Goal: Answer question/provide support: Share knowledge or assist other users

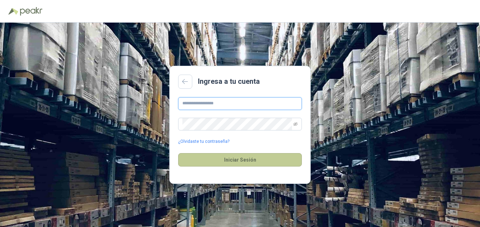
type input "**********"
click at [256, 154] on button "Iniciar Sesión" at bounding box center [240, 159] width 124 height 13
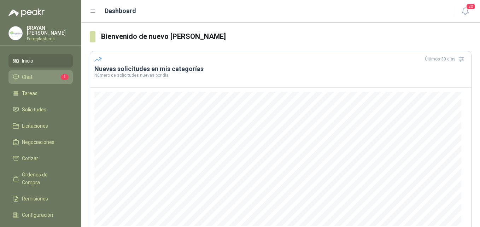
click at [42, 78] on li "Chat 1" at bounding box center [41, 77] width 56 height 8
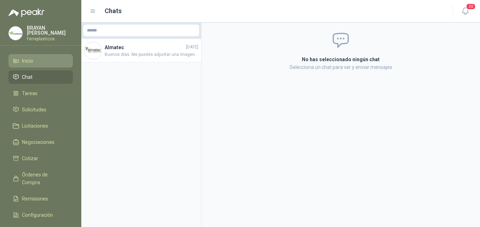
click at [35, 59] on li "Inicio" at bounding box center [41, 61] width 56 height 8
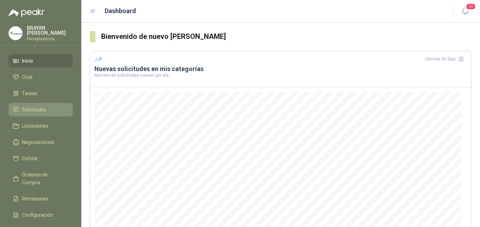
click at [44, 111] on span "Solicitudes" at bounding box center [34, 110] width 24 height 8
click at [42, 108] on span "Solicitudes" at bounding box center [34, 110] width 24 height 8
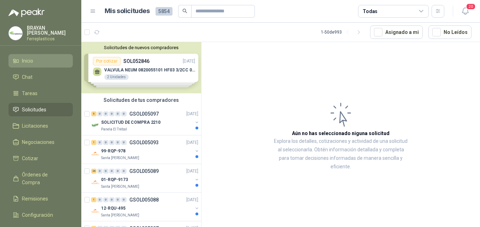
click at [23, 64] on link "Inicio" at bounding box center [40, 60] width 64 height 13
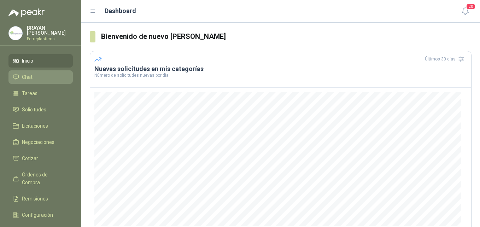
click at [29, 76] on span "Chat" at bounding box center [27, 77] width 11 height 8
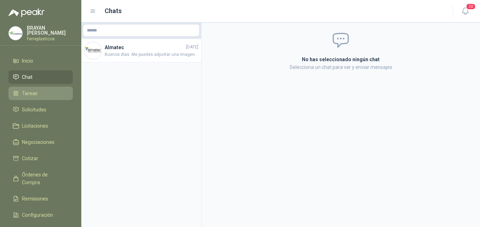
click at [27, 95] on span "Tareas" at bounding box center [30, 93] width 16 height 8
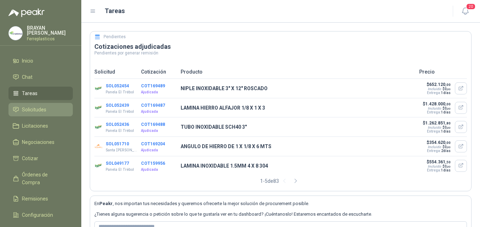
click at [23, 109] on span "Solicitudes" at bounding box center [34, 110] width 24 height 8
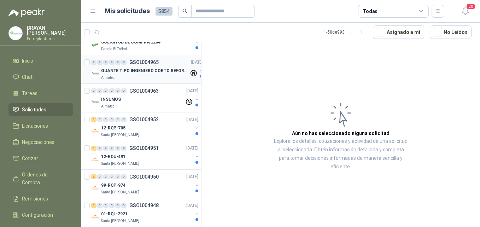
scroll to position [460, 0]
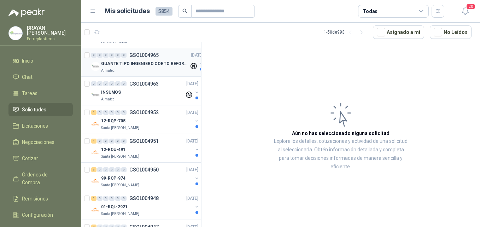
click at [153, 60] on p "GUANTE TIPO INGENIERO CORTO REFORZADO" at bounding box center [145, 63] width 88 height 7
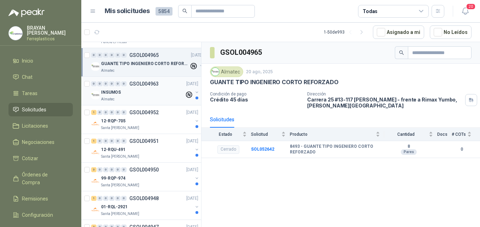
click at [138, 90] on div "INSUMOS" at bounding box center [142, 92] width 83 height 8
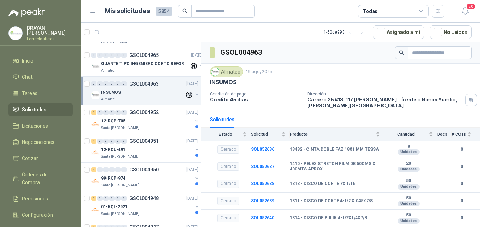
click at [299, 80] on div "INSUMOS" at bounding box center [341, 82] width 262 height 7
drag, startPoint x: 311, startPoint y: 145, endPoint x: 314, endPoint y: 157, distance: 11.7
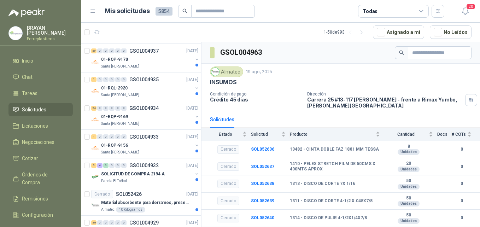
scroll to position [830, 0]
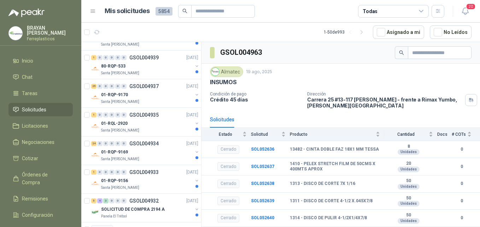
drag, startPoint x: 480, startPoint y: 123, endPoint x: 481, endPoint y: 171, distance: 48.5
click at [480, 171] on html "[PERSON_NAME] Ferreplasticos Inicio Chat Tareas Solicitudes Licitaciones Negoci…" at bounding box center [240, 113] width 480 height 227
click at [480, 172] on html "[PERSON_NAME] Ferreplasticos Inicio Chat Tareas Solicitudes Licitaciones Negoci…" at bounding box center [240, 113] width 480 height 227
drag, startPoint x: 480, startPoint y: 172, endPoint x: 433, endPoint y: 79, distance: 103.8
click at [423, 76] on div "Almatec [DATE]" at bounding box center [341, 72] width 262 height 11
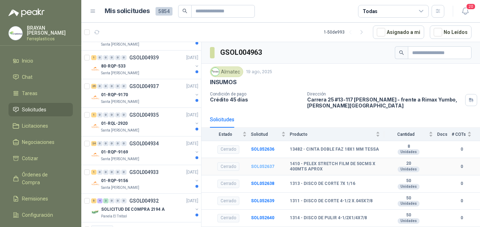
click at [255, 165] on b "SOL052637" at bounding box center [262, 166] width 23 height 5
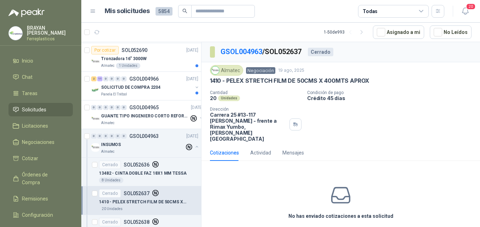
scroll to position [407, 0]
click at [121, 118] on p "GUANTE TIPO INGENIERO CORTO REFORZADO" at bounding box center [145, 116] width 88 height 7
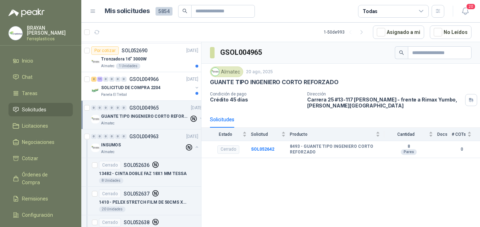
click at [135, 115] on p "GUANTE TIPO INGENIERO CORTO REFORZADO" at bounding box center [145, 116] width 88 height 7
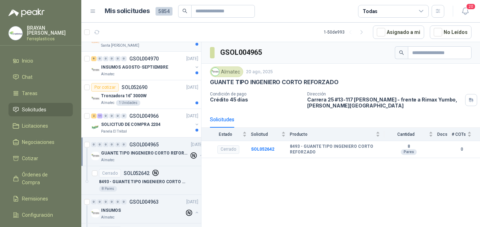
scroll to position [336, 0]
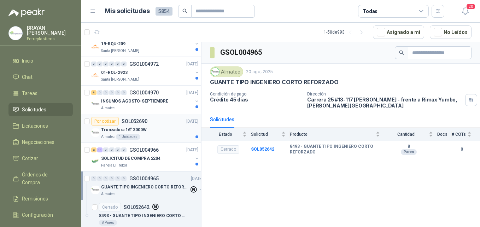
click at [148, 128] on div "Tronzadora 16” 3000W" at bounding box center [149, 130] width 97 height 8
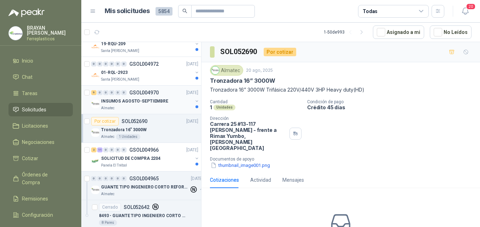
click at [155, 99] on p "INSUMOS AGOSTO-SEPTIEMBRE" at bounding box center [134, 101] width 67 height 7
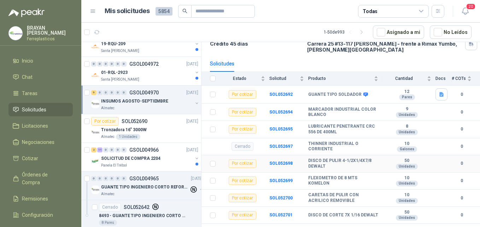
scroll to position [71, 0]
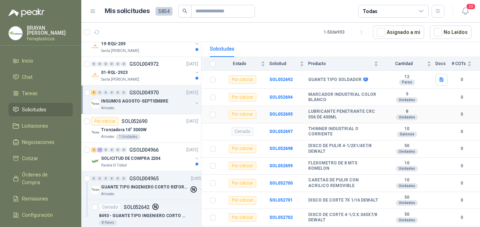
click at [244, 112] on div "Por cotizar" at bounding box center [243, 114] width 28 height 8
click at [275, 113] on b "SOL052695" at bounding box center [281, 114] width 23 height 5
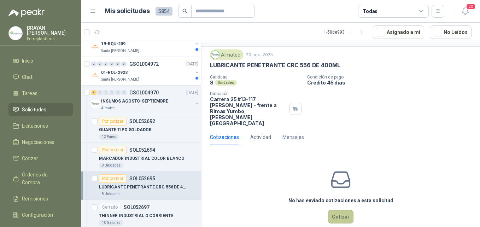
click at [342, 210] on button "Cotizar" at bounding box center [340, 216] width 25 height 13
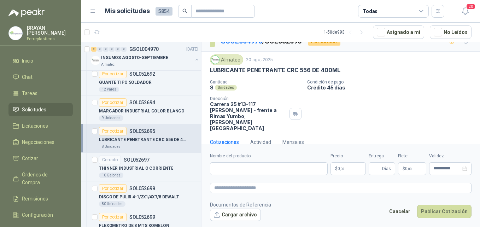
scroll to position [372, 0]
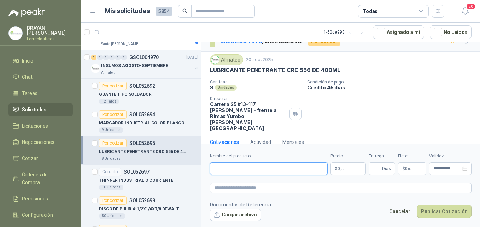
click at [245, 169] on input "Nombre del producto" at bounding box center [269, 168] width 118 height 13
type input "**********"
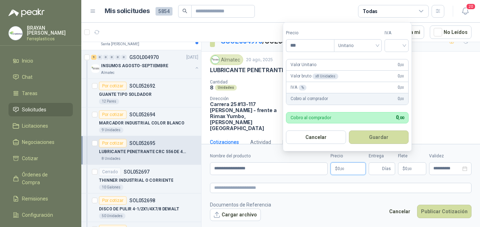
click at [352, 168] on p "$ 0 ,00" at bounding box center [348, 168] width 35 height 13
type input "********"
click at [395, 46] on input "search" at bounding box center [397, 45] width 16 height 11
click at [403, 60] on div "19%" at bounding box center [398, 60] width 13 height 8
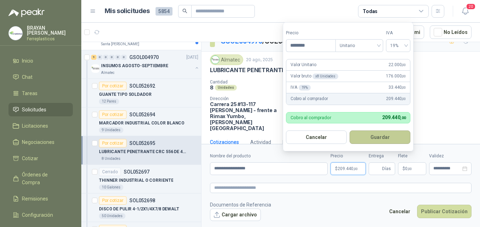
click at [384, 135] on button "Guardar" at bounding box center [380, 137] width 61 height 13
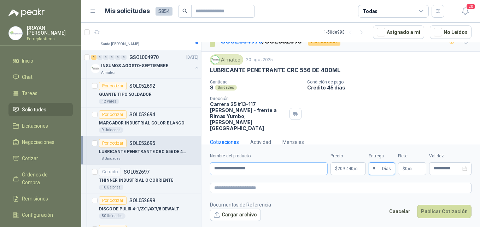
type input "*"
drag, startPoint x: 253, startPoint y: 169, endPoint x: 199, endPoint y: 168, distance: 54.1
click at [199, 168] on div "Solicitudes de nuevos compradores Por cotizar SOL052846 [DATE] VALVULA NEUM 082…" at bounding box center [280, 136] width 399 height 188
paste textarea "**********"
type textarea "**********"
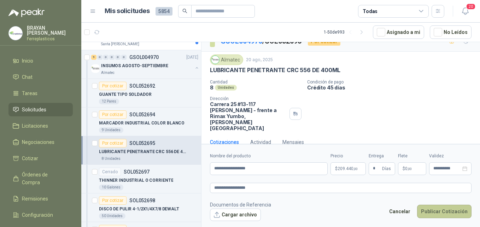
click at [456, 211] on button "Publicar Cotización" at bounding box center [444, 211] width 54 height 13
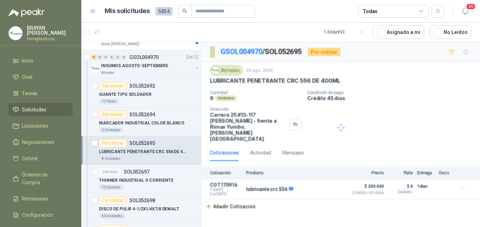
scroll to position [0, 0]
click at [111, 114] on div "Por cotizar" at bounding box center [113, 114] width 28 height 8
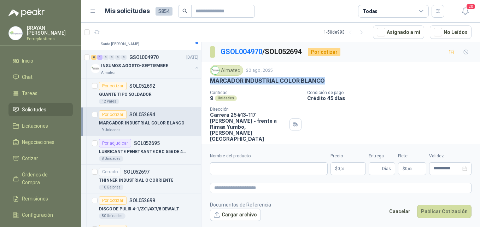
drag, startPoint x: 210, startPoint y: 80, endPoint x: 323, endPoint y: 81, distance: 113.2
click at [323, 81] on div "Almatec [DATE] MARCADOR INDUSTRIAL COLOR BLANCO Cantidad 9 Unidades Condición d…" at bounding box center [341, 103] width 279 height 82
copy p "MARCADOR INDUSTRIAL COLOR BLANCO"
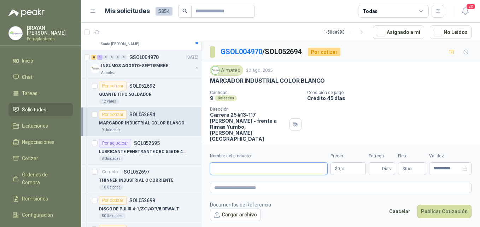
paste input "**********"
type input "**********"
click at [356, 170] on p "$ 0 ,00" at bounding box center [348, 168] width 35 height 13
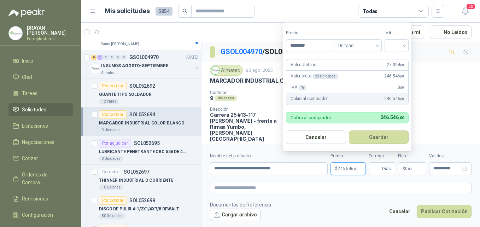
type input "********"
drag, startPoint x: 252, startPoint y: 69, endPoint x: 252, endPoint y: 62, distance: 6.8
click at [252, 62] on div "Almatec [DATE] MARCADOR INDUSTRIAL COLOR BLANCO Cantidad 9 Unidades Condición d…" at bounding box center [341, 103] width 279 height 82
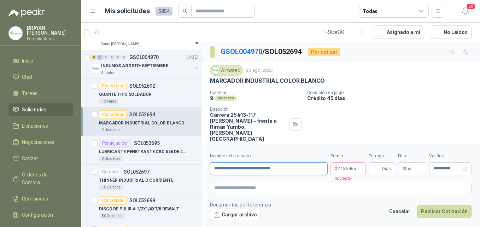
drag, startPoint x: 304, startPoint y: 168, endPoint x: 214, endPoint y: 169, distance: 90.2
click at [214, 169] on input "**********" at bounding box center [269, 168] width 118 height 13
paste textarea "**********"
type textarea "**********"
click at [377, 168] on input "Entrega" at bounding box center [377, 169] width 8 height 12
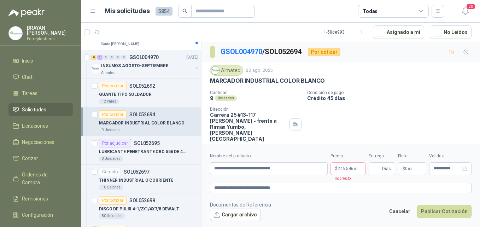
click at [389, 129] on div "Cantidad 9 Unidades Condición de pago Crédito 45 días Dirección Carrera 25 #13-…" at bounding box center [341, 116] width 262 height 52
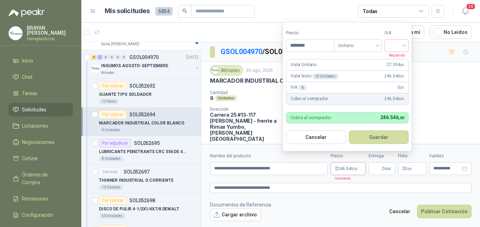
click at [353, 169] on span "246.546 ,00" at bounding box center [348, 169] width 20 height 4
click at [318, 48] on input "********" at bounding box center [311, 46] width 48 height 12
click at [392, 46] on input "search" at bounding box center [397, 45] width 16 height 11
click at [397, 59] on div "19%" at bounding box center [398, 60] width 13 height 8
click at [402, 138] on button "Guardar" at bounding box center [380, 137] width 61 height 13
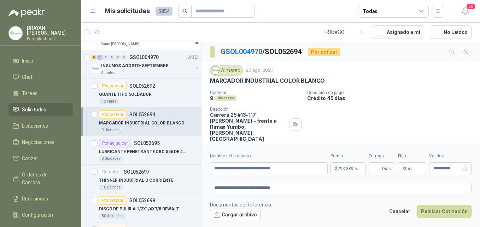
click at [402, 145] on div "Cotizaciones Actividad Mensajes" at bounding box center [341, 153] width 262 height 16
click at [373, 171] on input "Entrega" at bounding box center [377, 169] width 8 height 12
type input "*"
click at [443, 210] on button "Publicar Cotización" at bounding box center [444, 211] width 54 height 13
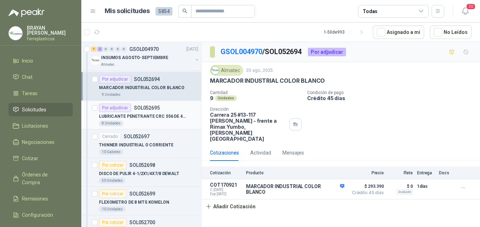
scroll to position [443, 0]
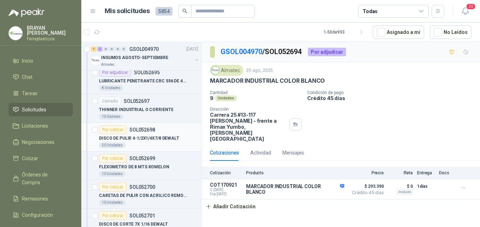
click at [105, 129] on div "Por cotizar" at bounding box center [113, 130] width 28 height 8
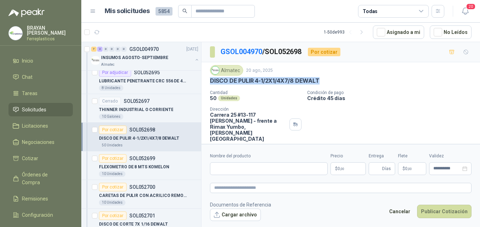
drag, startPoint x: 209, startPoint y: 80, endPoint x: 322, endPoint y: 81, distance: 112.5
click at [322, 81] on div "Almatec [DATE] DISCO DE PULIR 4-1/2X1/4X7/8 DEWALT Cantidad 50 Unidades Condici…" at bounding box center [341, 103] width 279 height 82
drag, startPoint x: 322, startPoint y: 81, endPoint x: 300, endPoint y: 75, distance: 22.9
drag, startPoint x: 300, startPoint y: 75, endPoint x: 326, endPoint y: 68, distance: 27.3
click at [326, 68] on div "Almatec [DATE]" at bounding box center [341, 70] width 262 height 11
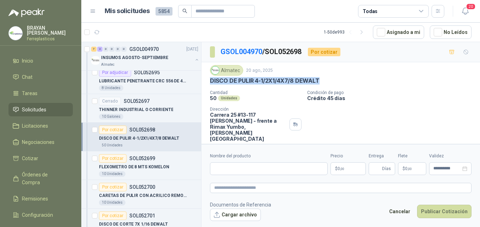
drag, startPoint x: 207, startPoint y: 81, endPoint x: 328, endPoint y: 81, distance: 121.3
click at [328, 81] on div "Almatec [DATE] DISCO DE PULIR 4-1/2X1/4X7/8 DEWALT Cantidad 50 Unidades Condici…" at bounding box center [341, 103] width 279 height 82
drag, startPoint x: 328, startPoint y: 81, endPoint x: 310, endPoint y: 80, distance: 18.1
copy p "DISCO DE PULIR 4-1/2X1/4X7/8 DEWALT"
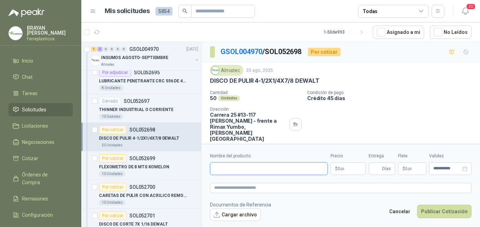
paste input "**********"
type input "**********"
paste textarea "**********"
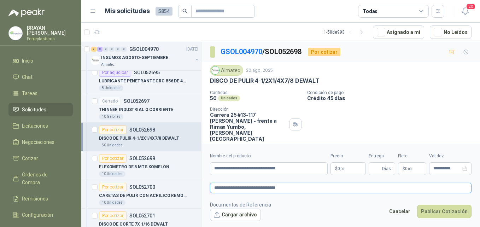
type textarea "**********"
